Goal: Transaction & Acquisition: Purchase product/service

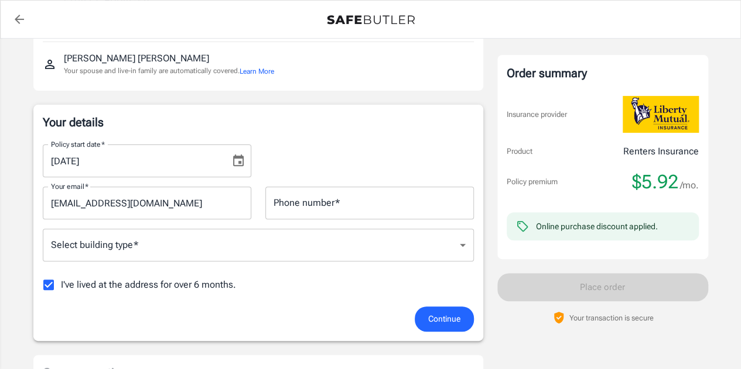
scroll to position [129, 0]
click at [235, 160] on icon "Choose date, selected date is Oct 8, 2025" at bounding box center [238, 160] width 14 height 14
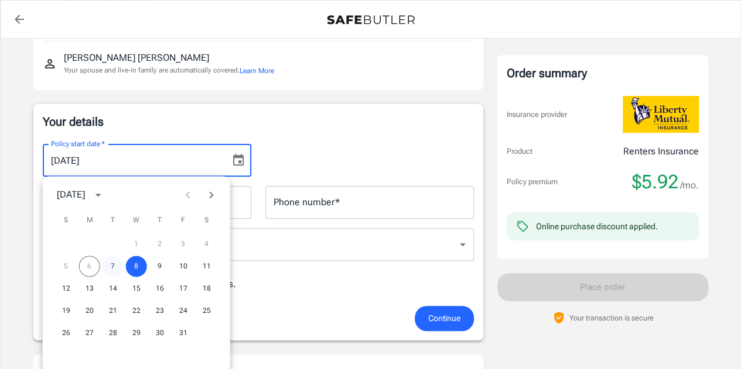
click at [109, 264] on button "7" at bounding box center [112, 266] width 21 height 21
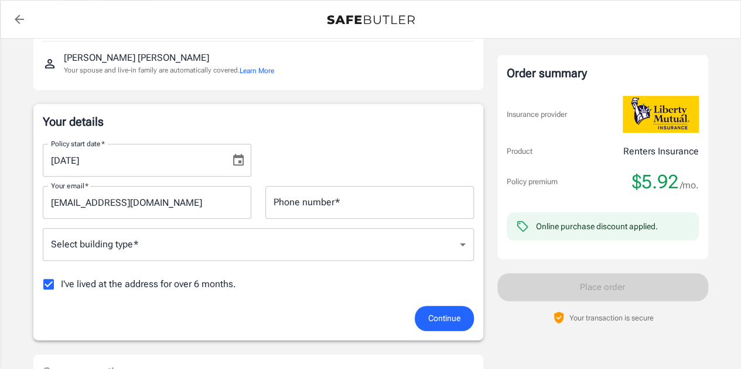
type input "[DATE]"
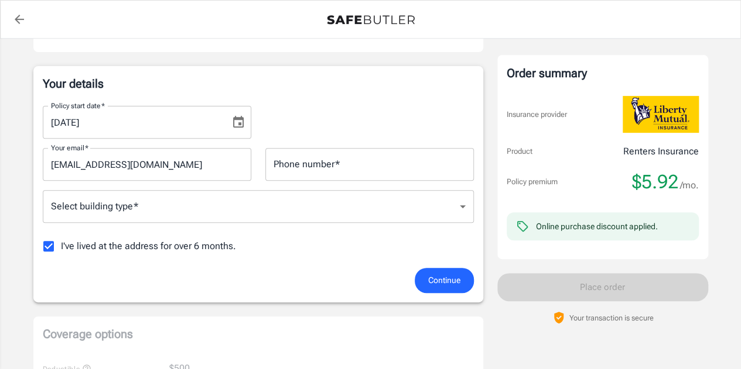
scroll to position [167, 0]
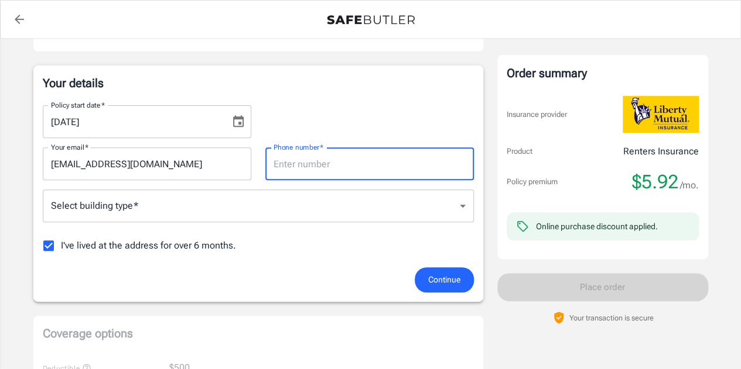
click at [297, 170] on input "Phone number   *" at bounding box center [369, 164] width 208 height 33
type input "5514302153"
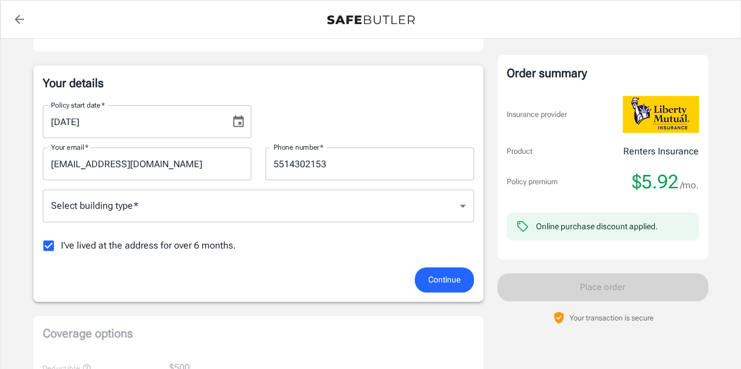
click at [152, 222] on div "Select building type   * ​ Select building type   *" at bounding box center [258, 207] width 431 height 35
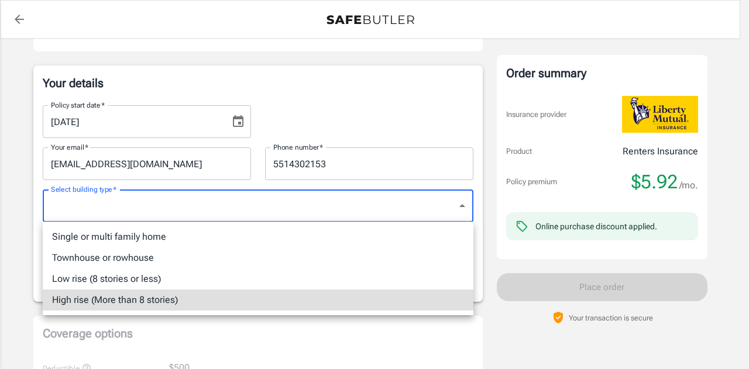
type input "highrise"
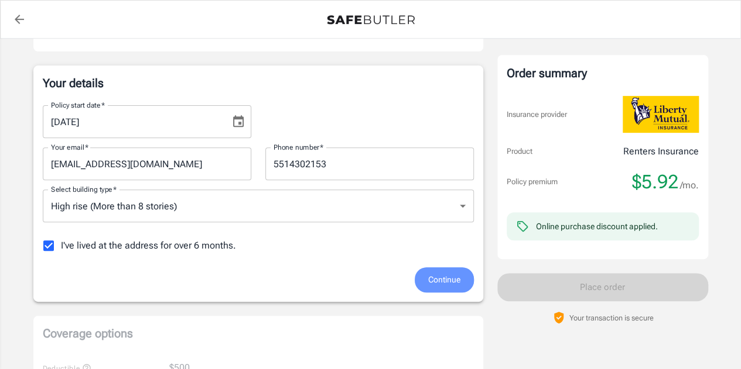
click at [444, 286] on span "Continue" at bounding box center [444, 280] width 32 height 15
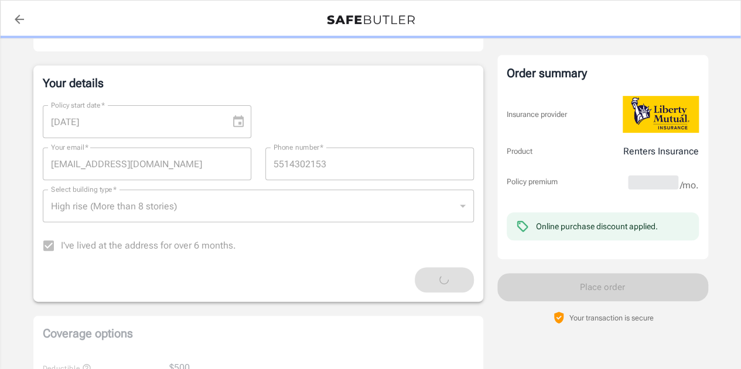
click at [49, 247] on label "I've lived at the address for over 6 months." at bounding box center [136, 246] width 200 height 25
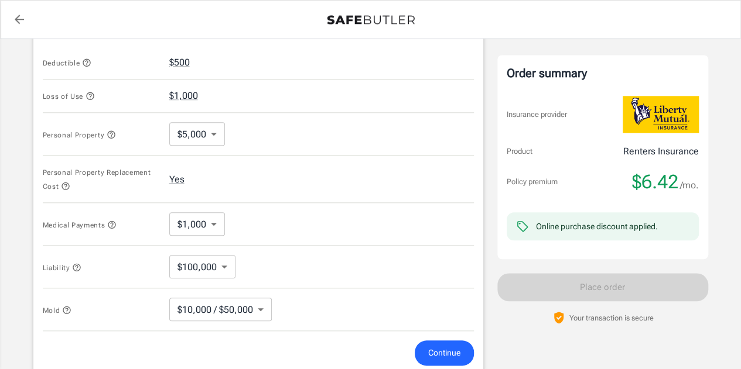
click at [14, 21] on icon "back to quotes" at bounding box center [19, 19] width 14 height 14
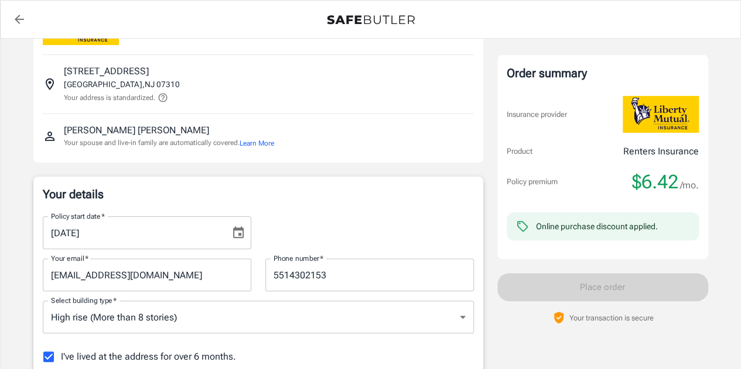
scroll to position [57, 0]
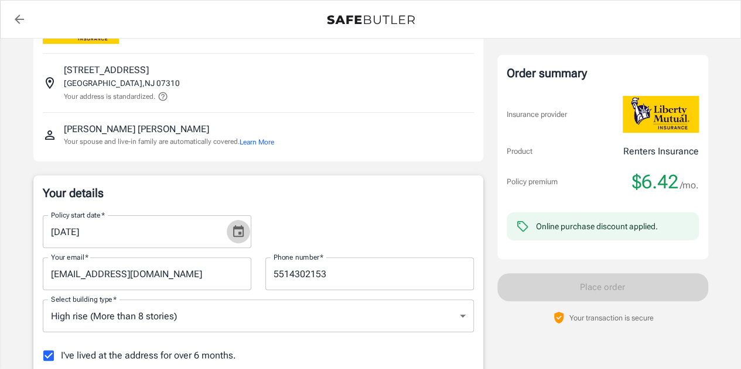
click at [239, 233] on icon "Choose date, selected date is Oct 7, 2025" at bounding box center [238, 231] width 11 height 12
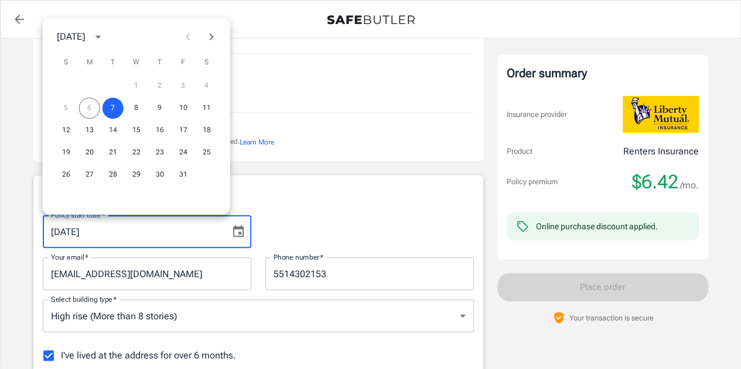
click at [288, 208] on div "Policy start date   * 10/07/2025 Policy start date   *" at bounding box center [258, 227] width 445 height 42
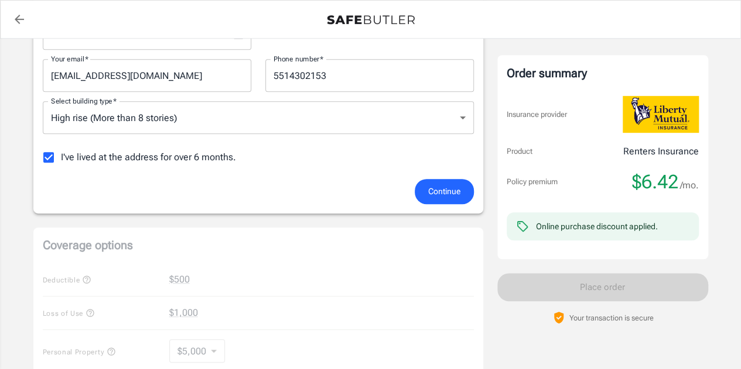
scroll to position [262, 0]
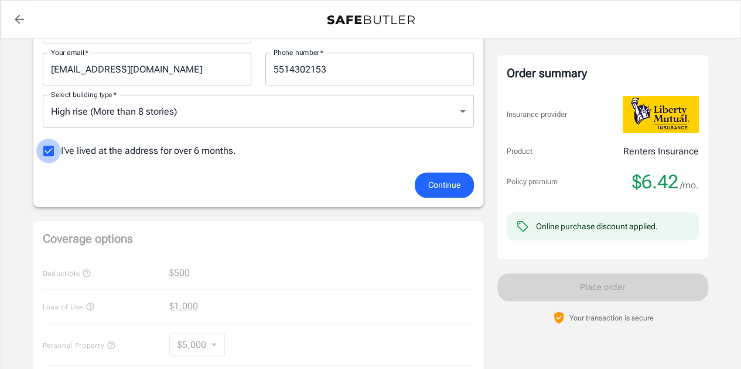
click at [46, 151] on input "I've lived at the address for over 6 months." at bounding box center [48, 151] width 25 height 25
checkbox input "false"
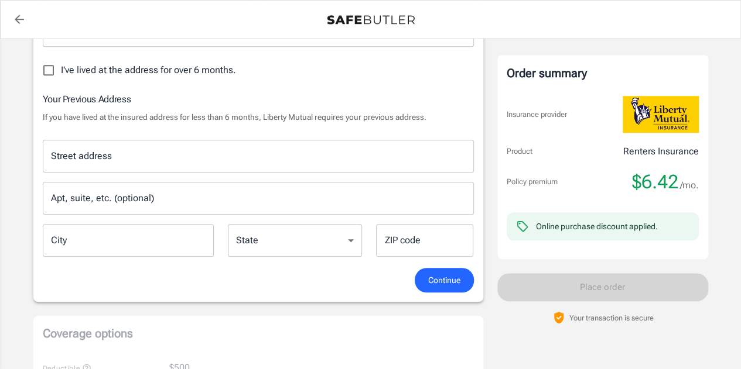
scroll to position [347, 0]
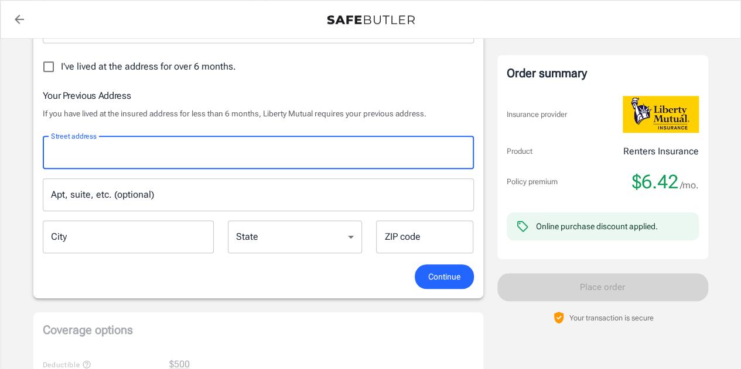
click at [80, 157] on input "Street address" at bounding box center [258, 153] width 420 height 22
type input "98"
type input "Delhi"
type input "110035"
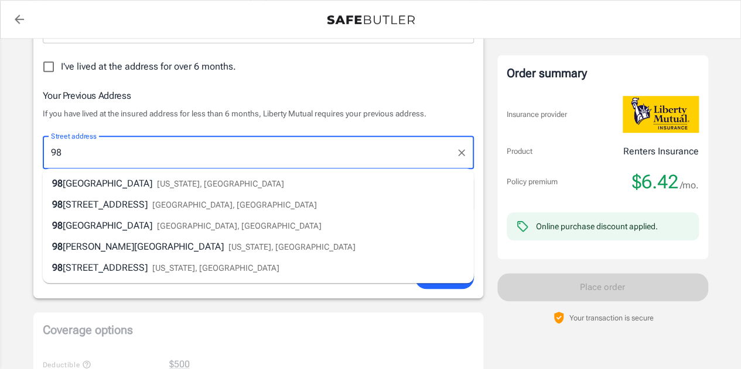
click at [59, 148] on input "98" at bounding box center [249, 153] width 403 height 22
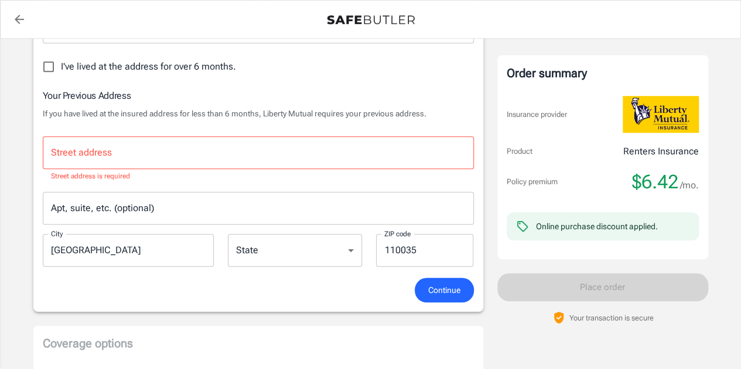
click at [17, 166] on div "Policy premium $ 6.42 /mo Liberty Mutual Renters Insurance 1 RIVER CT 2907 JERS…" at bounding box center [370, 301] width 741 height 1218
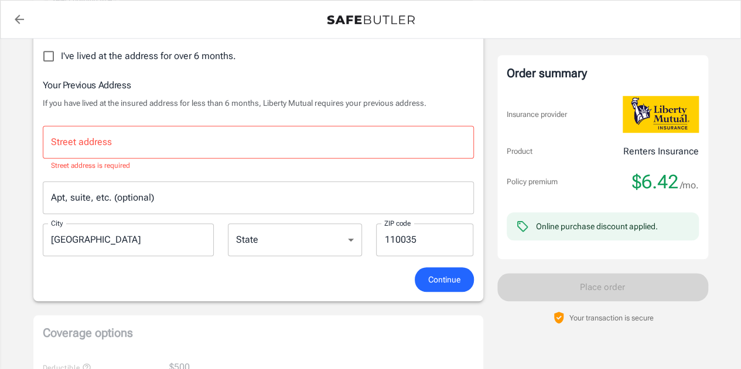
scroll to position [357, 0]
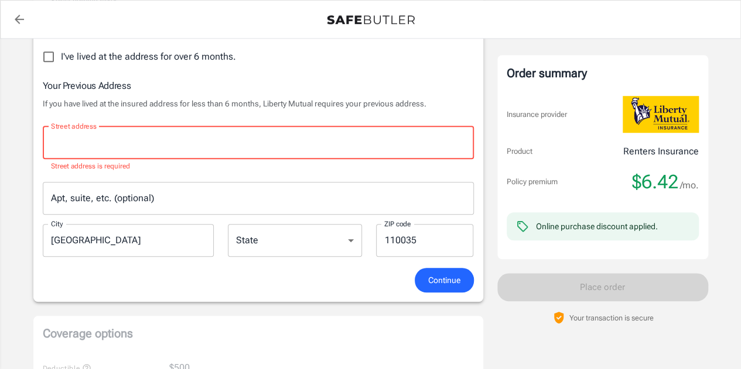
click at [119, 138] on input "Street address" at bounding box center [258, 143] width 420 height 22
type input "8"
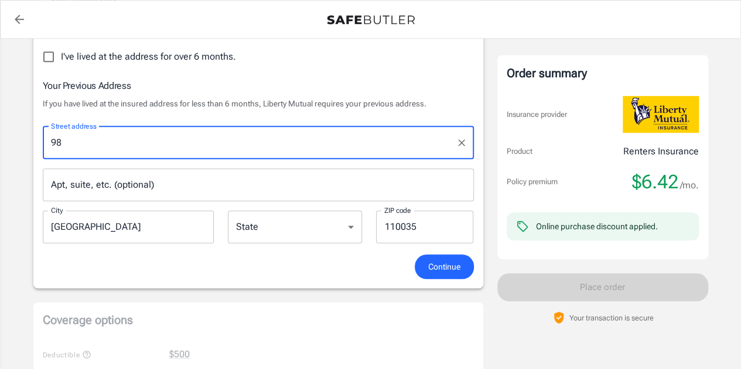
type input "98"
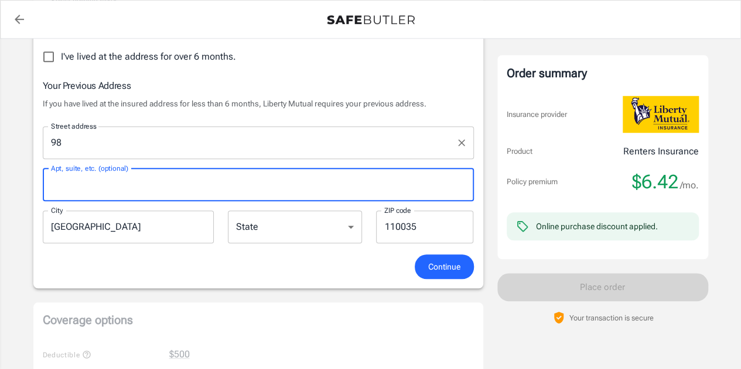
type input "Y"
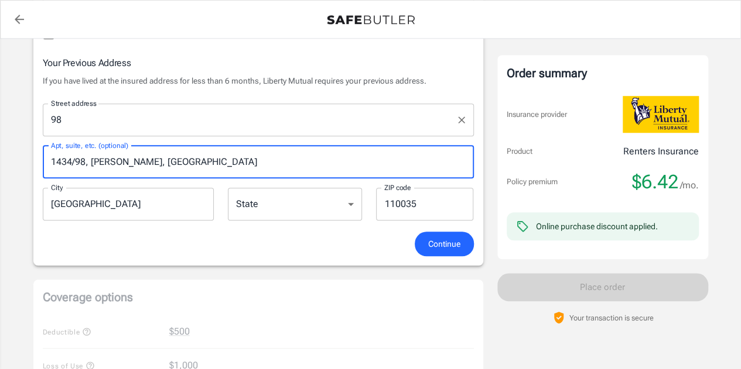
scroll to position [380, 0]
type input "1434/98, Ganesh Pura, Tri nagar"
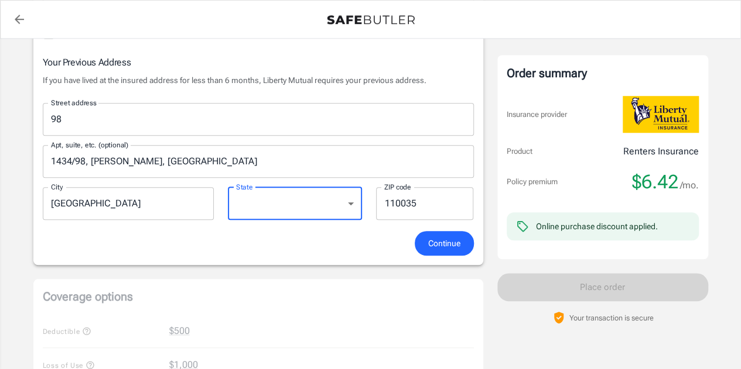
click at [275, 195] on select "Alabama Alaska Arizona Arkansas California Colorado Connecticut Delaware Distri…" at bounding box center [295, 203] width 134 height 33
select select "MT"
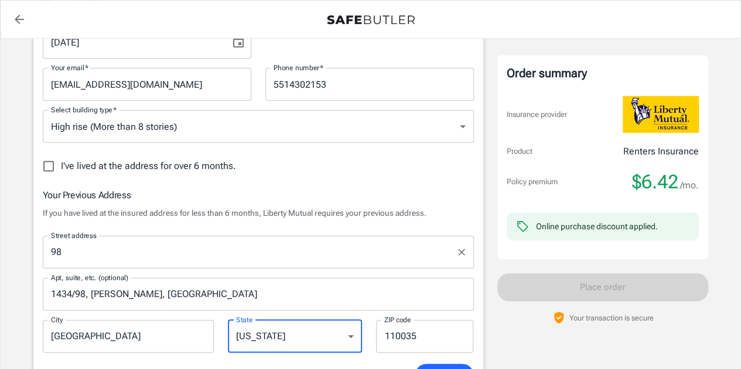
scroll to position [307, 0]
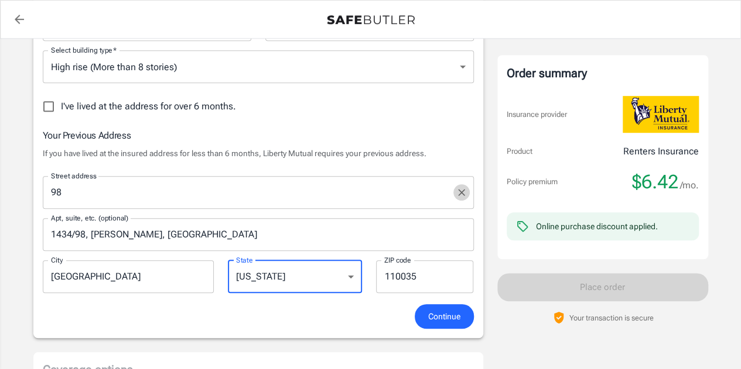
click at [464, 188] on icon "Clear" at bounding box center [462, 193] width 12 height 12
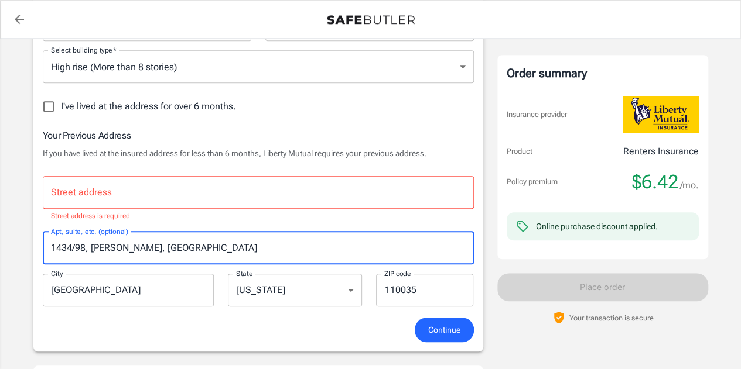
click at [423, 239] on input "1434/98, Ganesh Pura, Tri nagar" at bounding box center [258, 248] width 431 height 33
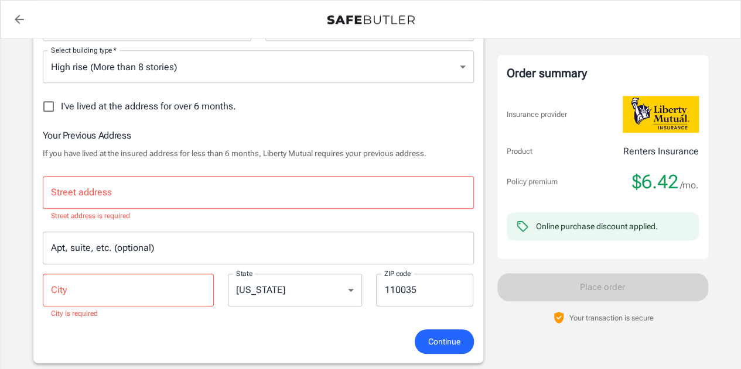
click at [0, 230] on div "Policy premium $ 6.42 /mo Liberty Mutual Renters Insurance 1 RIVER CT 2907 JERS…" at bounding box center [370, 347] width 741 height 1230
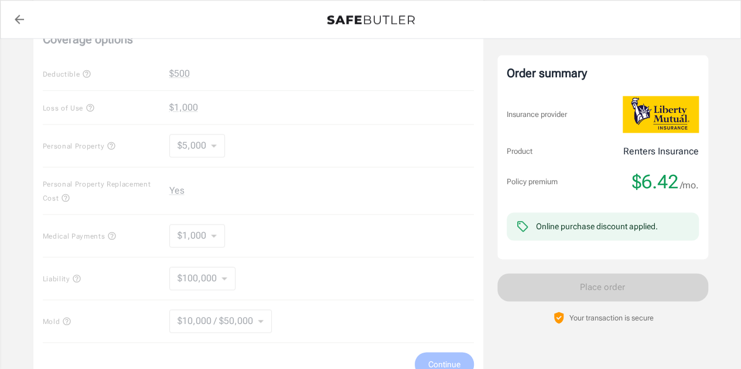
scroll to position [662, 0]
